Goal: Information Seeking & Learning: Learn about a topic

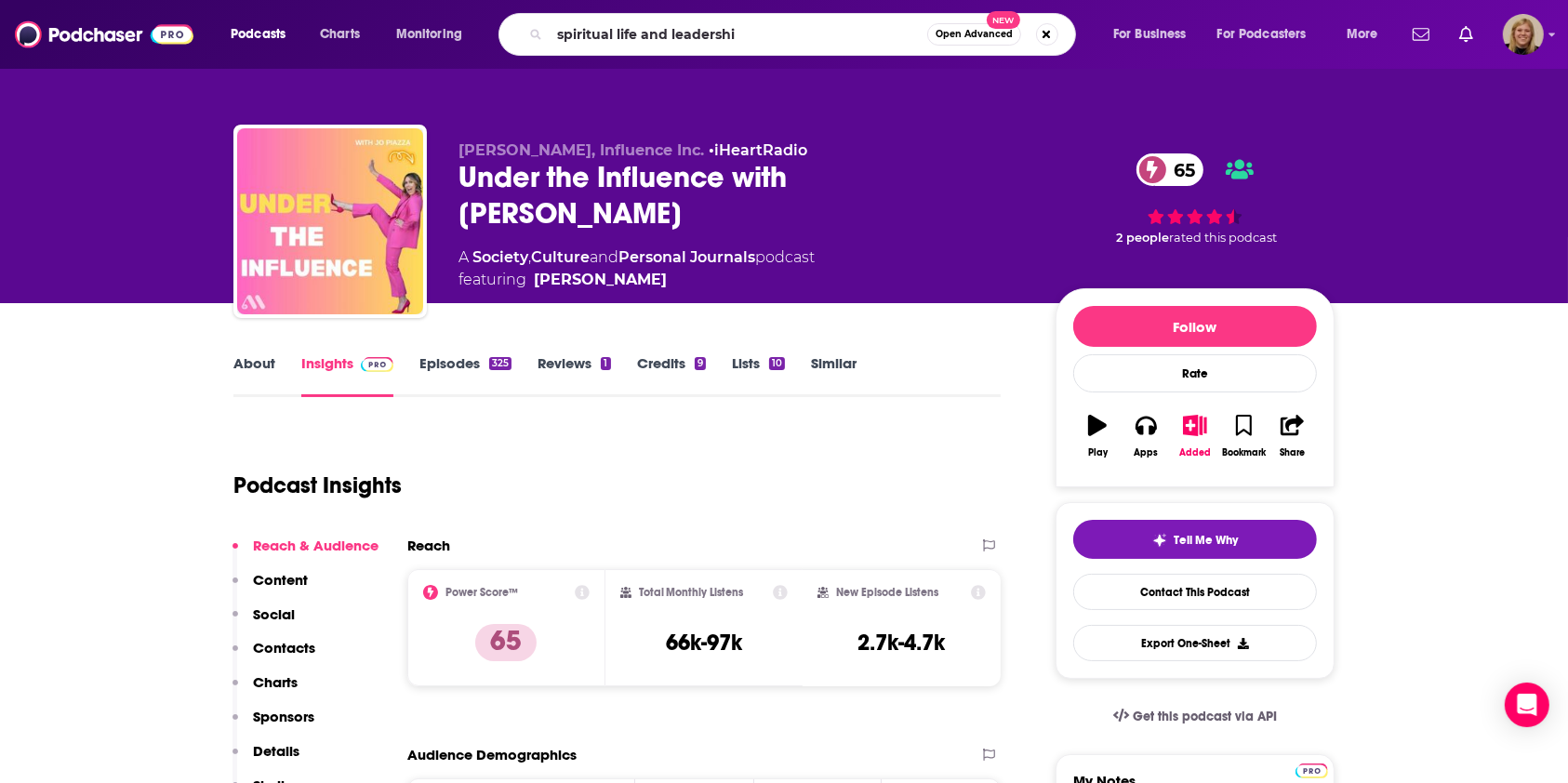
type input "spiritual life and leadership"
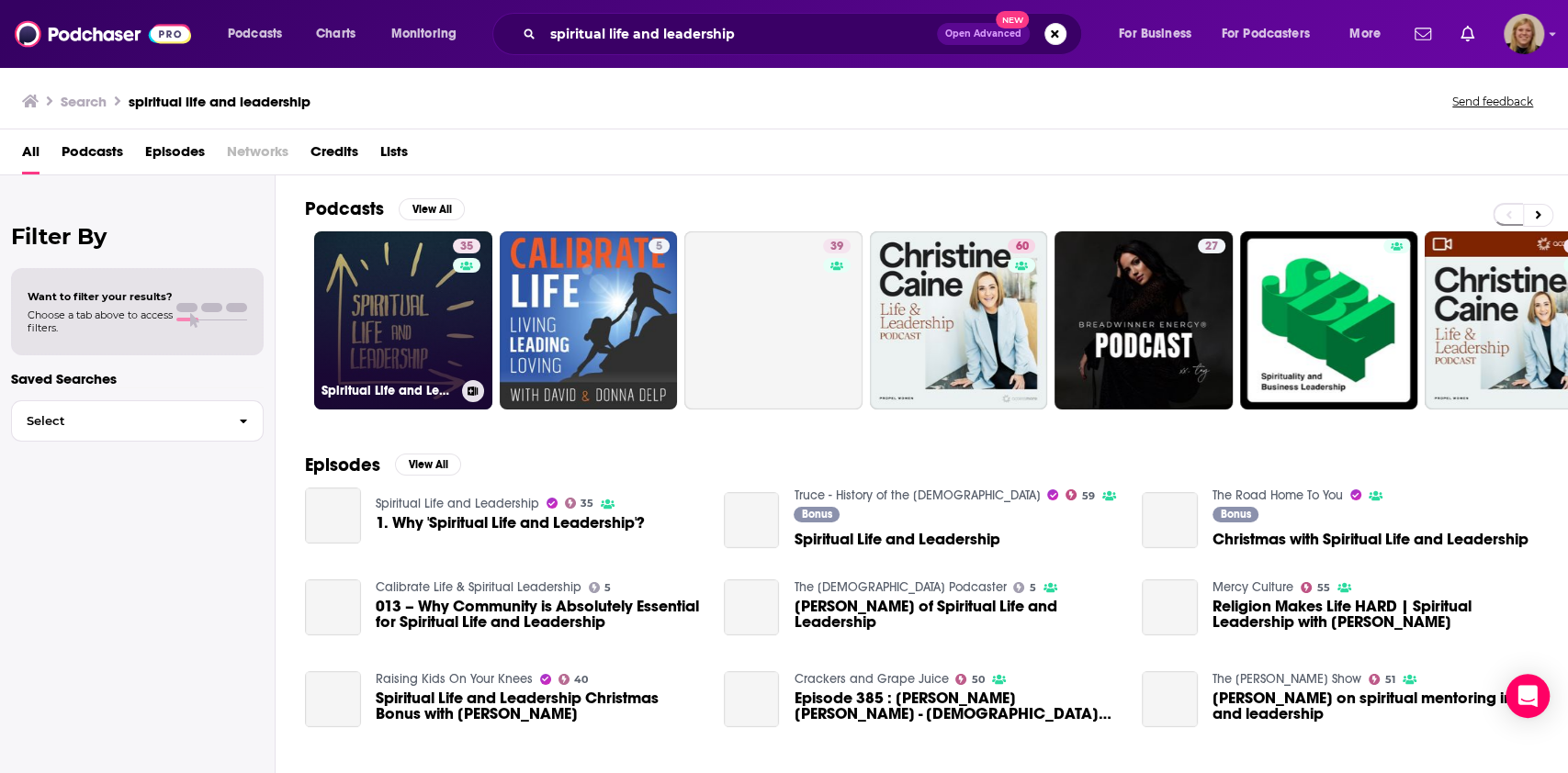
click at [368, 326] on link "35 Spiritual Life and Leadership" at bounding box center [403, 320] width 178 height 178
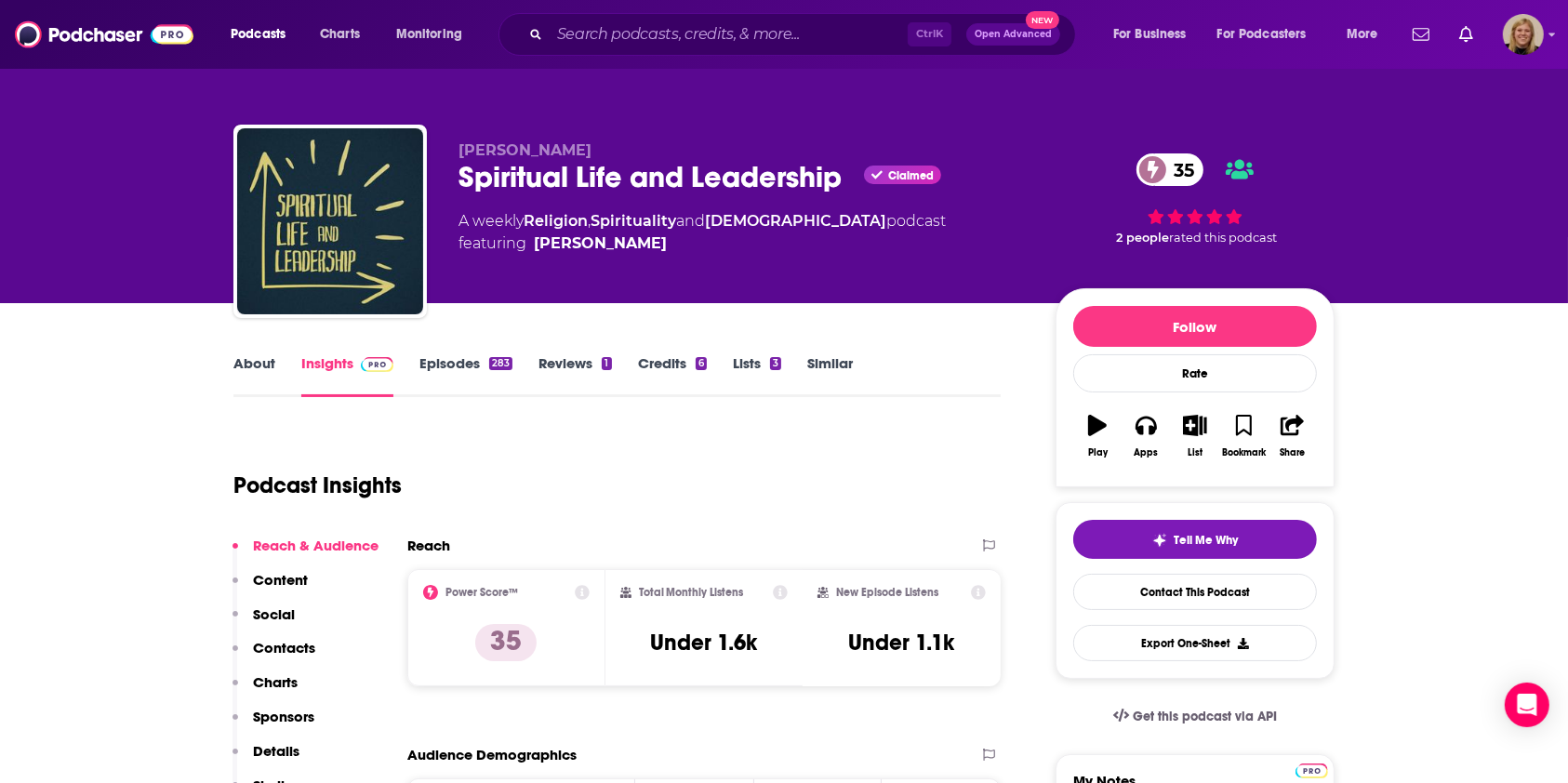
click at [256, 367] on link "About" at bounding box center [254, 375] width 42 height 43
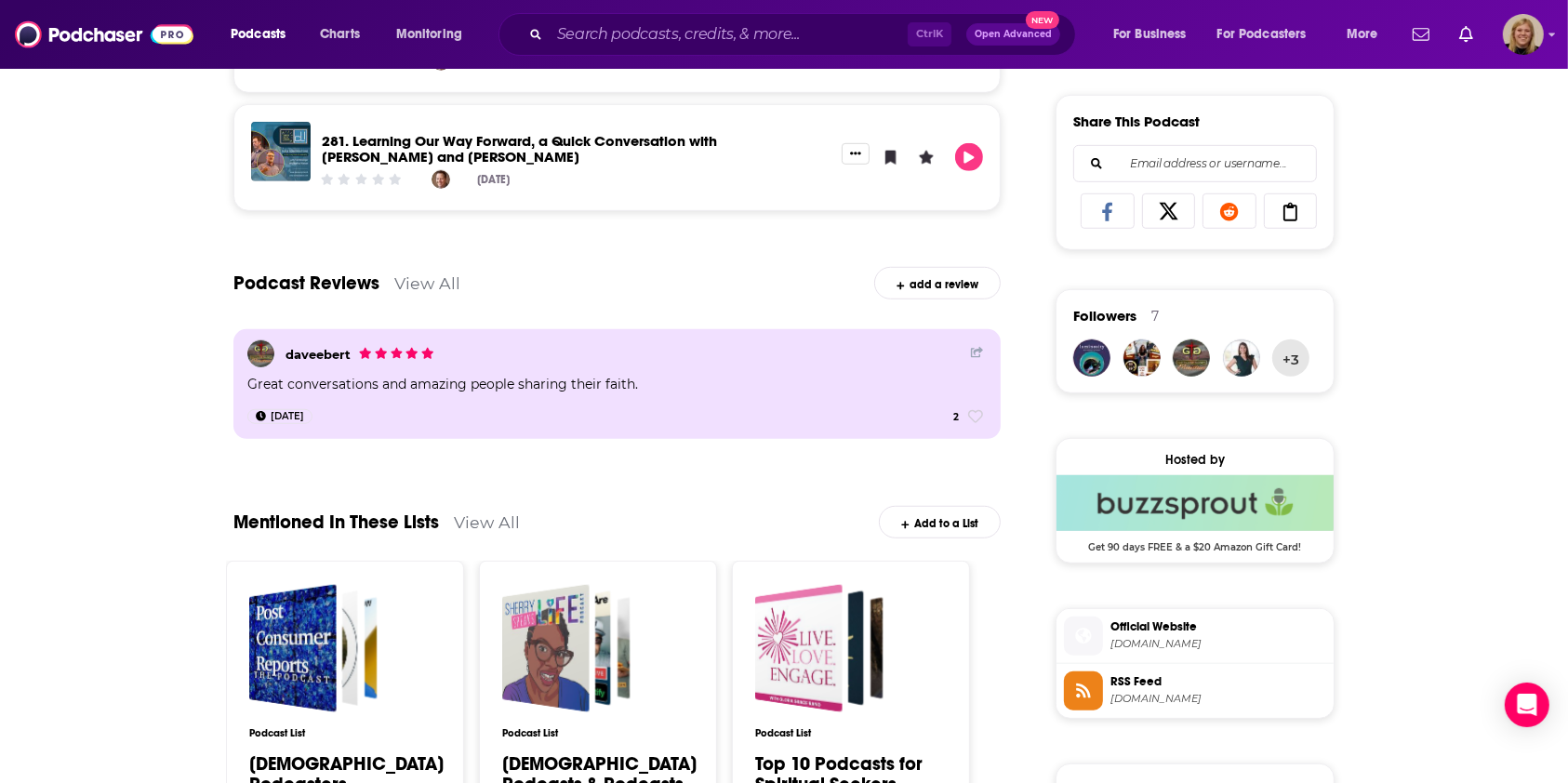
scroll to position [1094, 0]
